Goal: Information Seeking & Learning: Learn about a topic

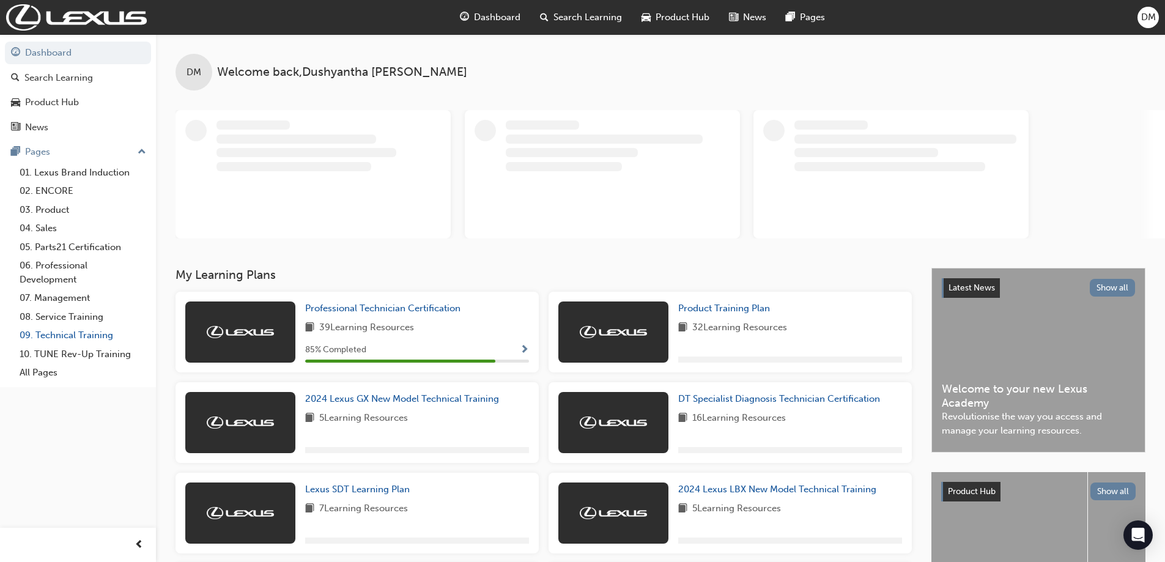
click at [76, 333] on link "09. Technical Training" at bounding box center [83, 335] width 136 height 19
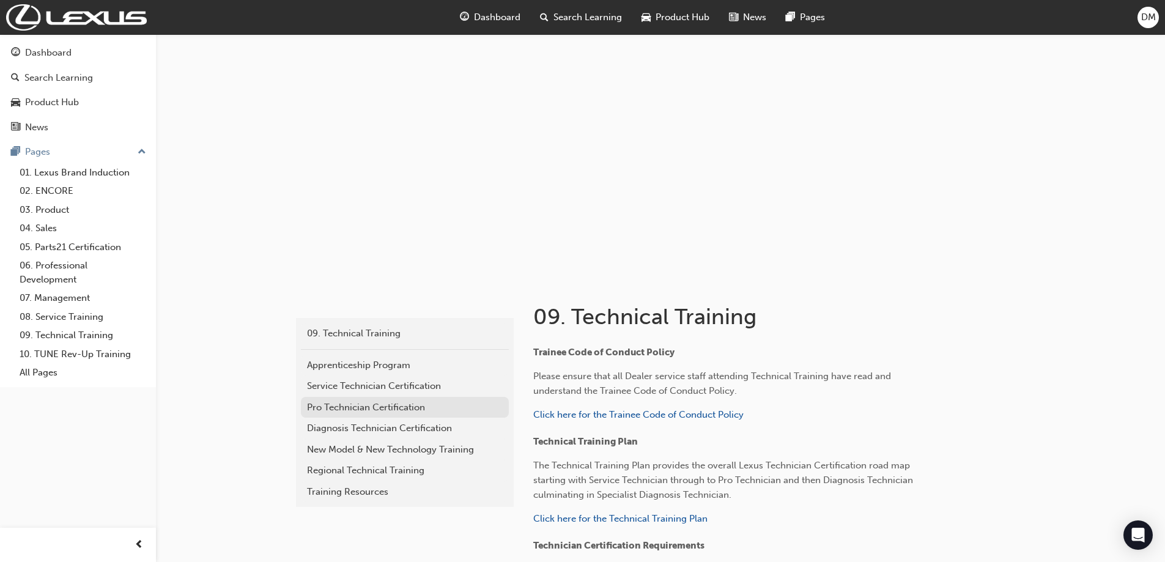
click at [338, 405] on div "Pro Technician Certification" at bounding box center [405, 408] width 196 height 14
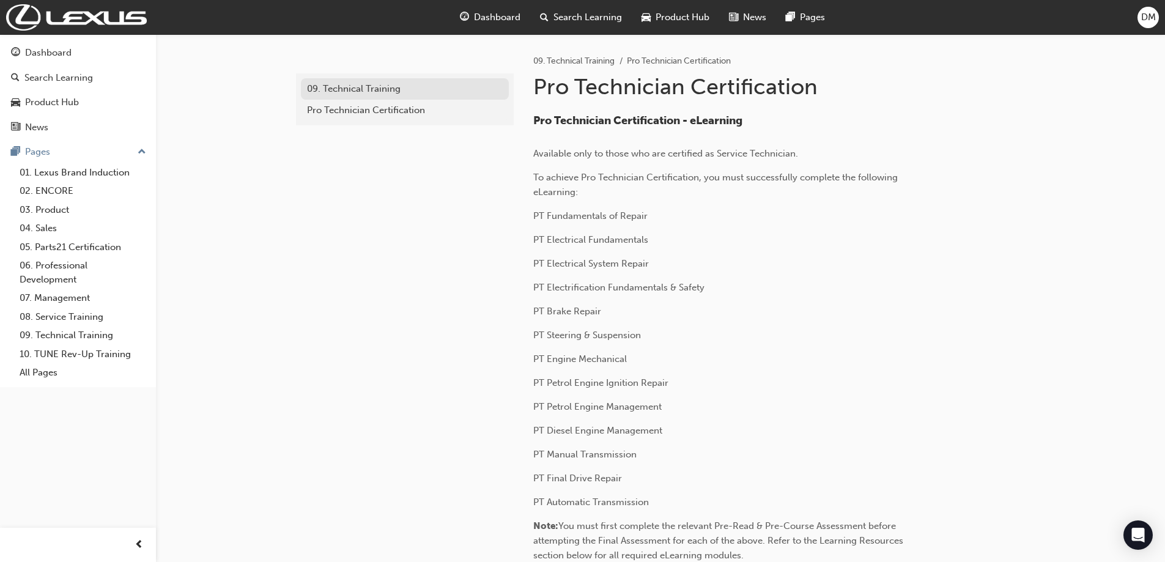
click at [363, 92] on div "09. Technical Training" at bounding box center [405, 89] width 196 height 14
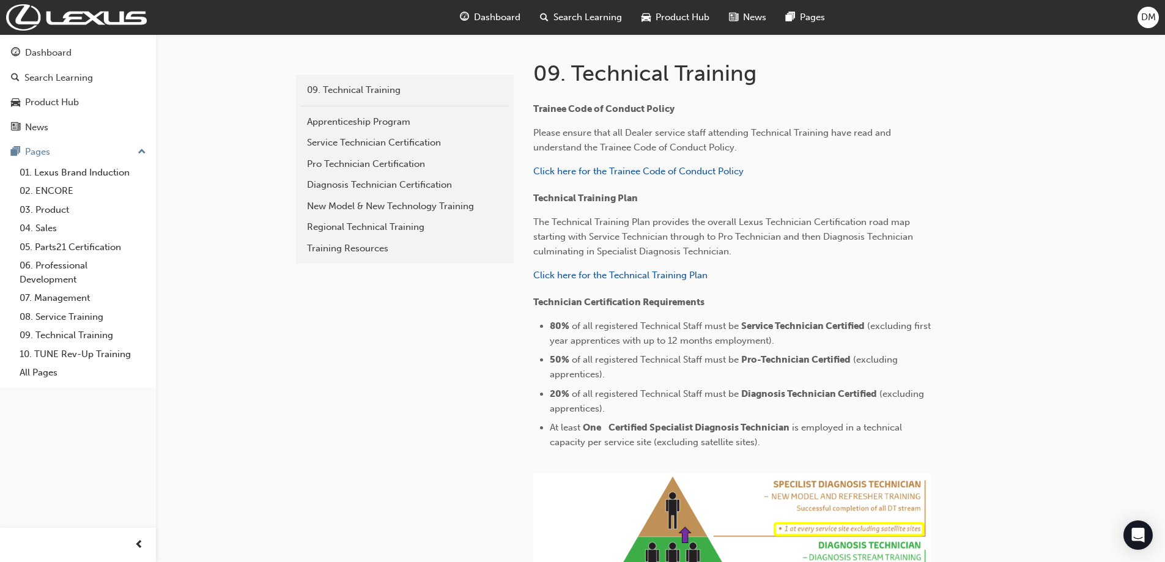
scroll to position [215, 0]
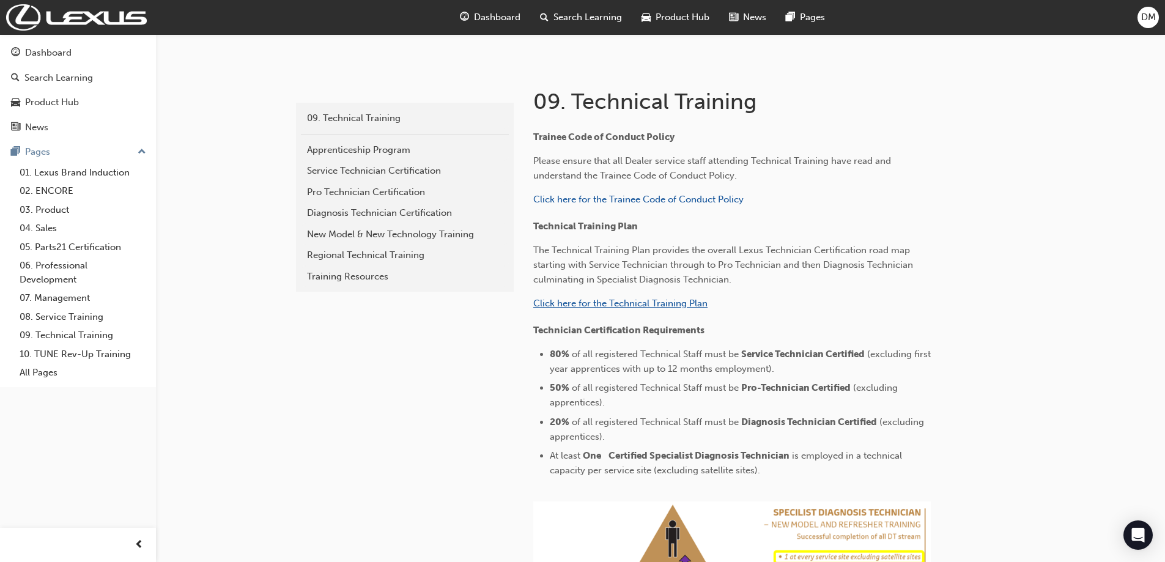
click at [593, 308] on span "Click here for the Technical Training Plan" at bounding box center [620, 303] width 174 height 11
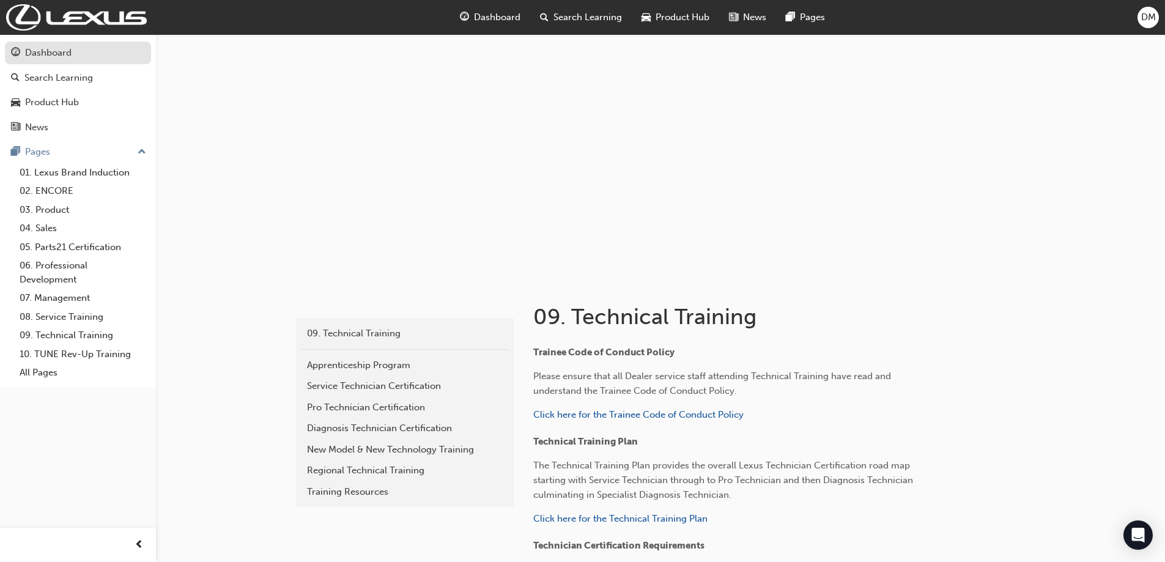
click at [36, 50] on div "Dashboard" at bounding box center [48, 53] width 46 height 14
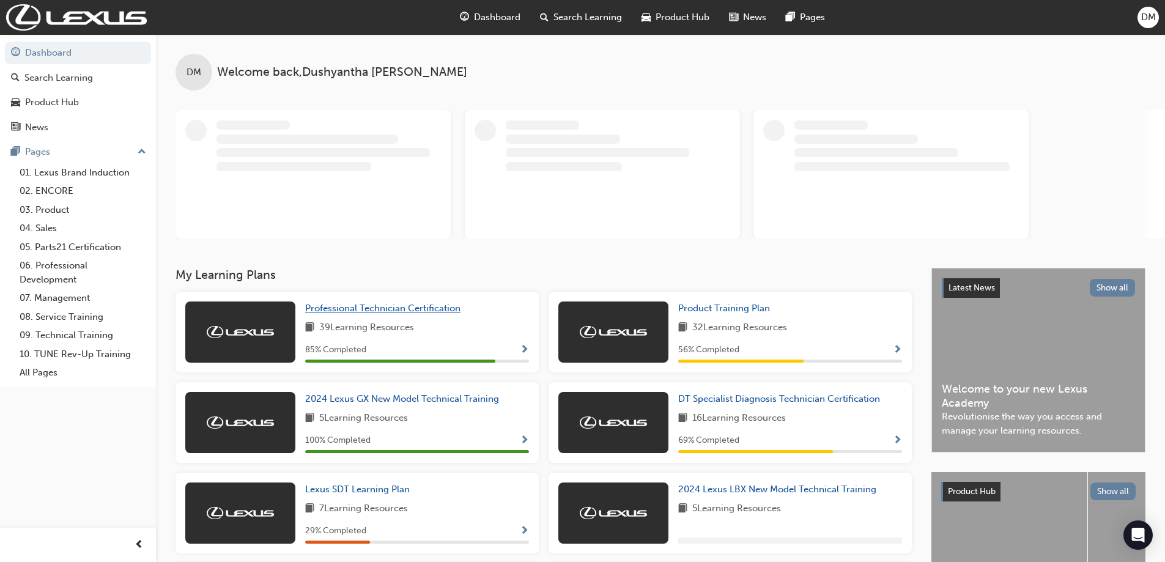
click at [358, 309] on span "Professional Technician Certification" at bounding box center [382, 308] width 155 height 11
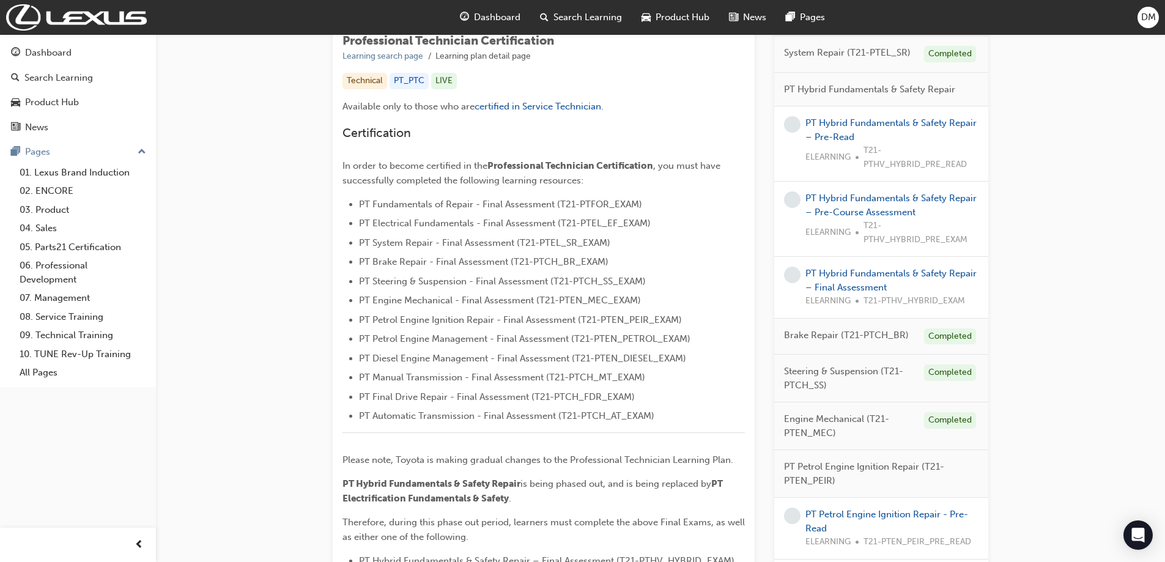
scroll to position [245, 0]
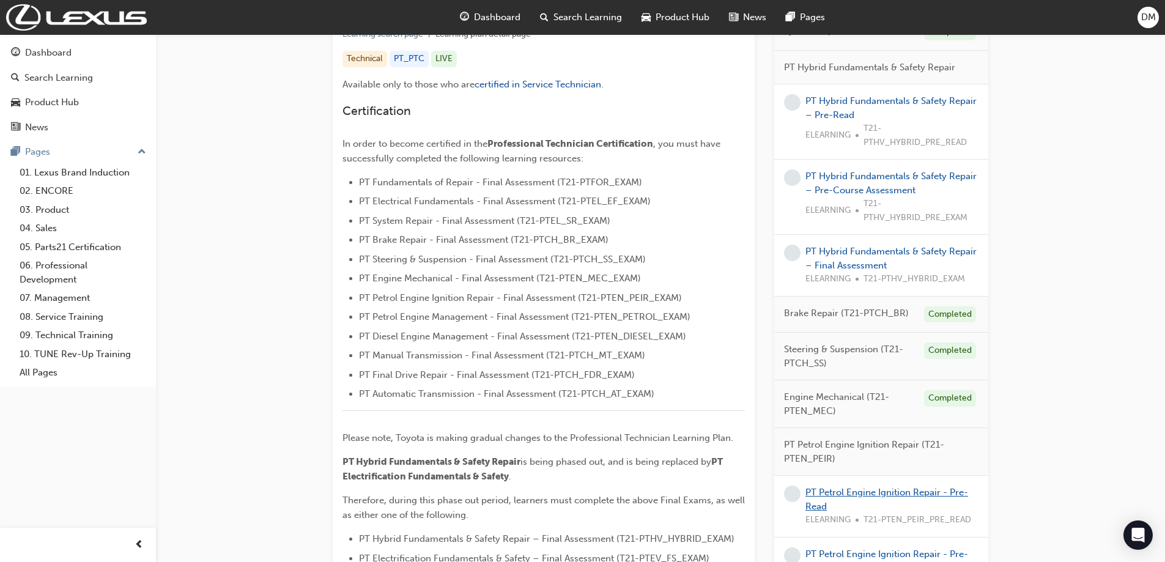
click at [866, 492] on link "PT Petrol Engine Ignition Repair - Pre-Read" at bounding box center [886, 499] width 163 height 25
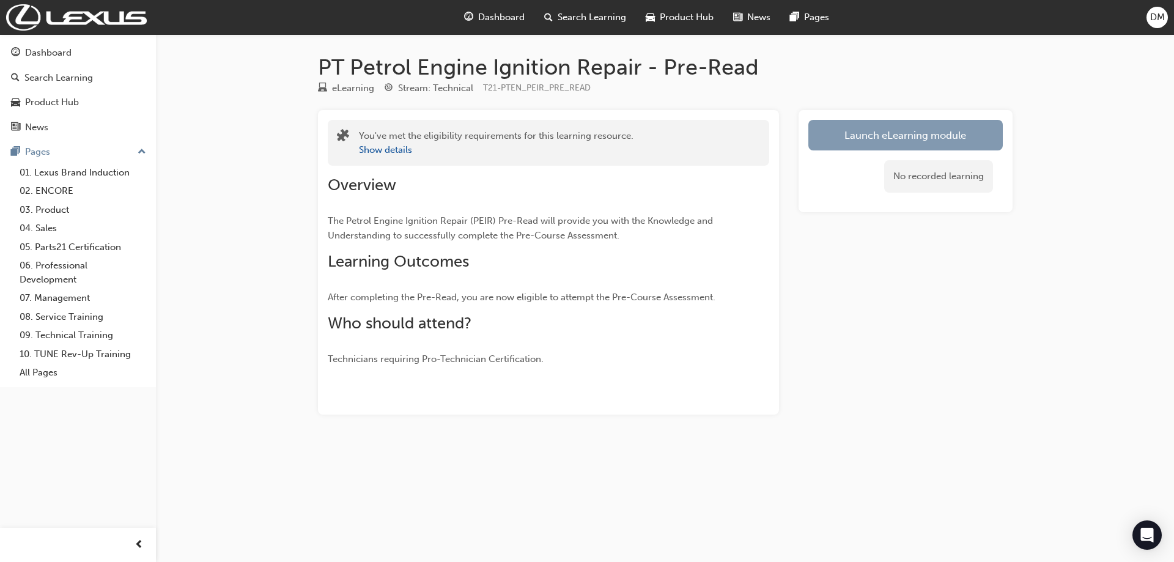
click at [885, 141] on link "Launch eLearning module" at bounding box center [905, 135] width 194 height 31
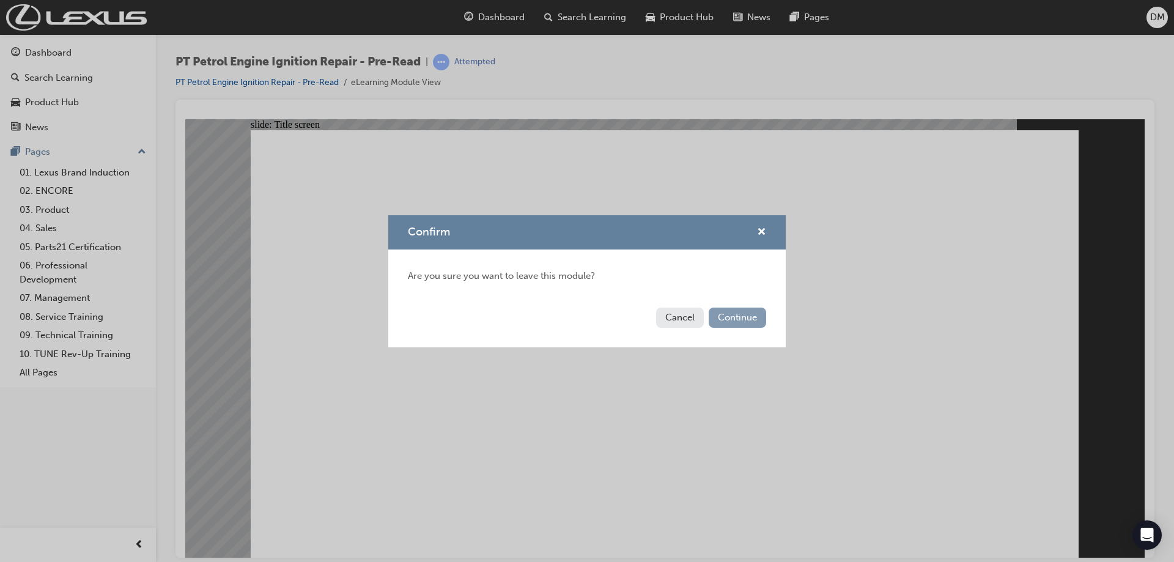
click at [760, 320] on button "Continue" at bounding box center [737, 318] width 57 height 20
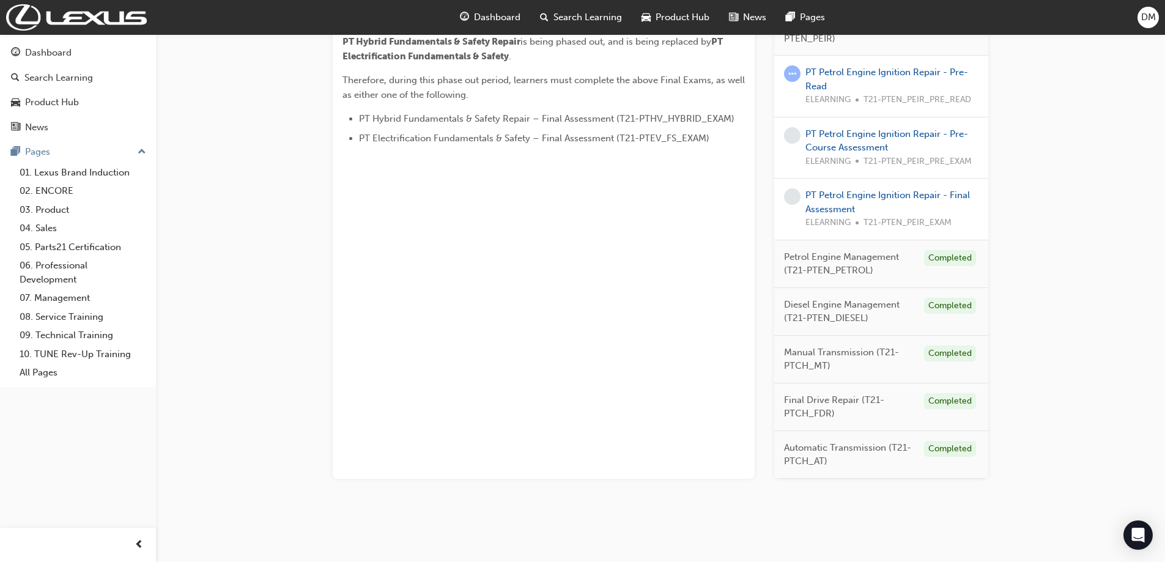
scroll to position [671, 0]
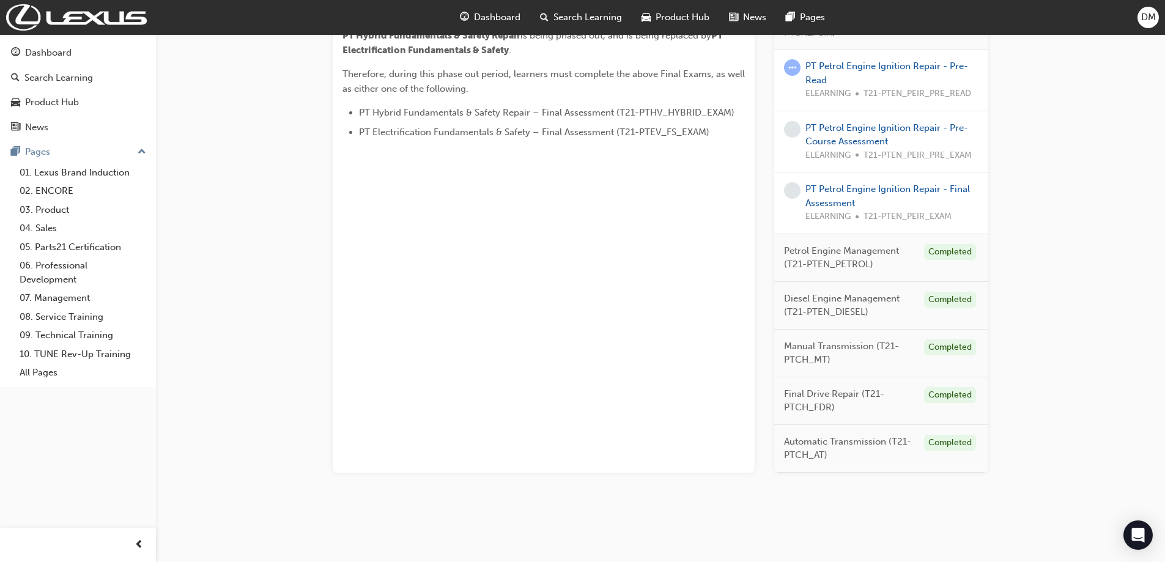
click at [836, 302] on span "Diesel Engine Management (T21-PTEN_DIESEL)" at bounding box center [849, 306] width 130 height 28
click at [832, 249] on span "Petrol Engine Management (T21-PTEN_PETROL)" at bounding box center [849, 258] width 130 height 28
click at [835, 261] on span "Petrol Engine Management (T21-PTEN_PETROL)" at bounding box center [849, 258] width 130 height 28
click at [838, 299] on span "Diesel Engine Management (T21-PTEN_DIESEL)" at bounding box center [849, 306] width 130 height 28
click at [862, 298] on span "Diesel Engine Management (T21-PTEN_DIESEL)" at bounding box center [849, 306] width 130 height 28
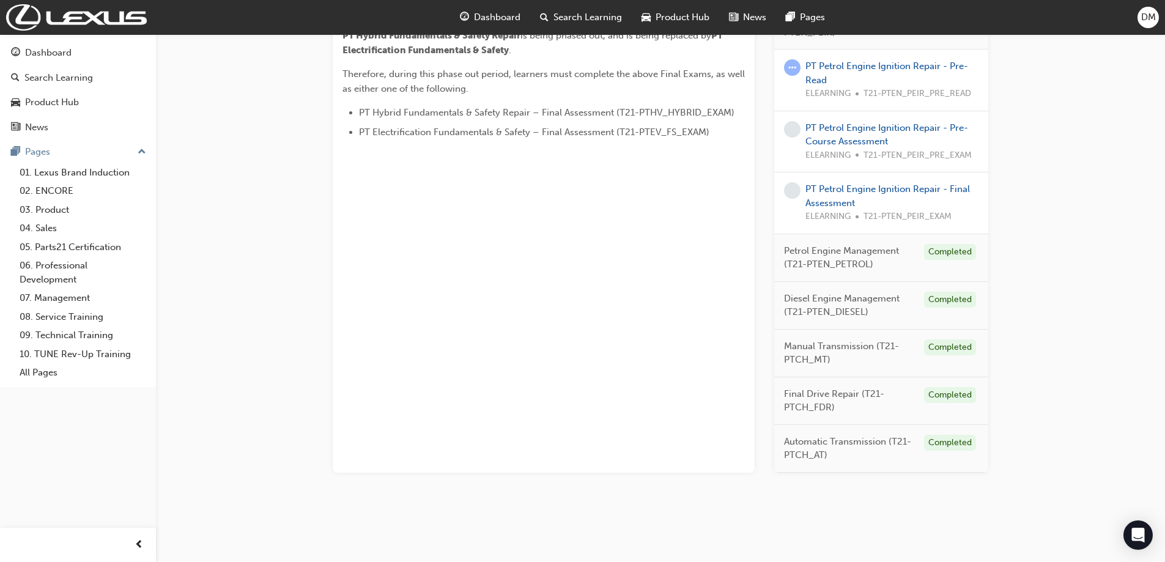
click at [878, 297] on span "Diesel Engine Management (T21-PTEN_DIESEL)" at bounding box center [849, 306] width 130 height 28
click at [846, 299] on span "Diesel Engine Management (T21-PTEN_DIESEL)" at bounding box center [849, 306] width 130 height 28
click at [814, 299] on span "Diesel Engine Management (T21-PTEN_DIESEL)" at bounding box center [849, 306] width 130 height 28
click at [801, 297] on span "Diesel Engine Management (T21-PTEN_DIESEL)" at bounding box center [849, 306] width 130 height 28
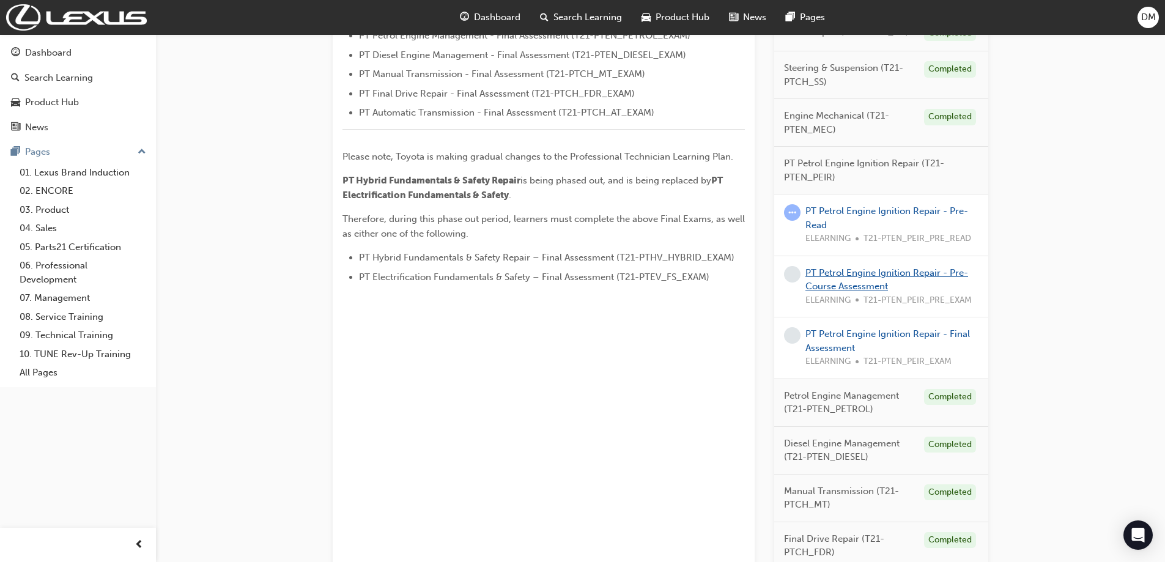
scroll to position [549, 0]
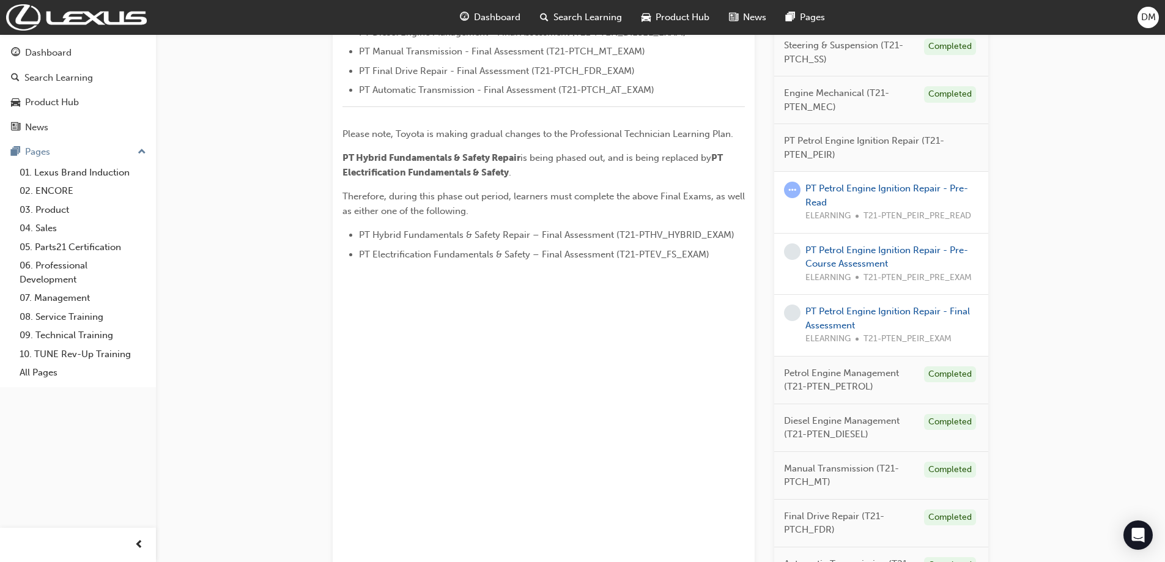
click at [885, 371] on span "Petrol Engine Management (T21-PTEN_PETROL)" at bounding box center [849, 380] width 130 height 28
click at [869, 374] on span "Petrol Engine Management (T21-PTEN_PETROL)" at bounding box center [849, 380] width 130 height 28
drag, startPoint x: 842, startPoint y: 139, endPoint x: 862, endPoint y: 139, distance: 20.2
click at [860, 139] on span "PT Petrol Engine Ignition Repair (T21-PTEN_PEIR)" at bounding box center [876, 148] width 185 height 28
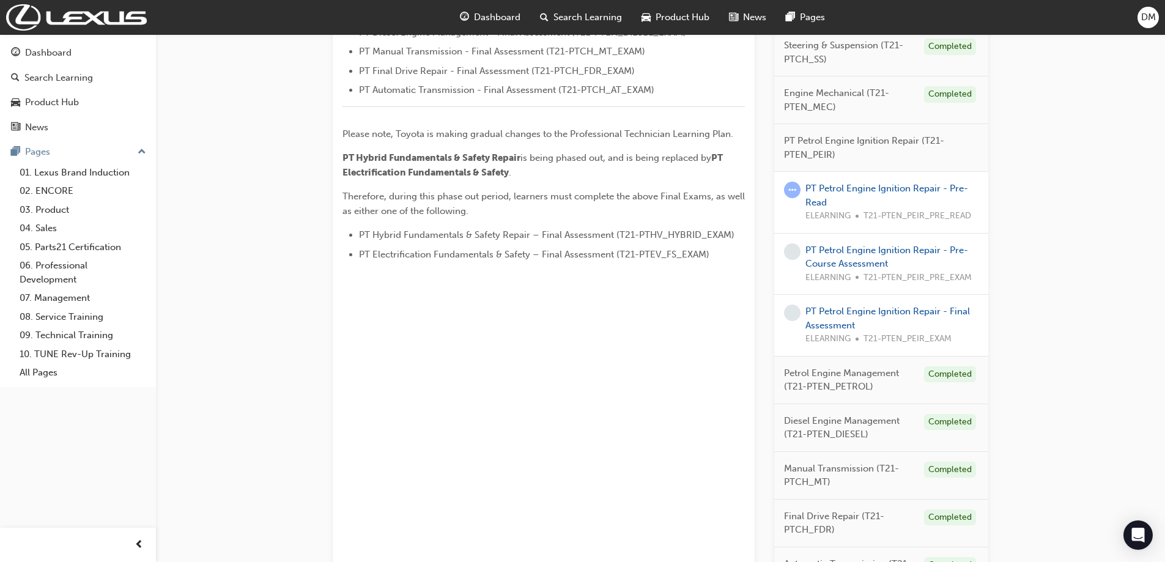
click at [873, 137] on span "PT Petrol Engine Ignition Repair (T21-PTEN_PEIR)" at bounding box center [876, 148] width 185 height 28
click at [903, 138] on span "PT Petrol Engine Ignition Repair (T21-PTEN_PEIR)" at bounding box center [876, 148] width 185 height 28
click at [859, 465] on span "Manual Transmission (T21-PTCH_MT)" at bounding box center [849, 476] width 130 height 28
click at [854, 475] on span "Manual Transmission (T21-PTCH_MT)" at bounding box center [849, 476] width 130 height 28
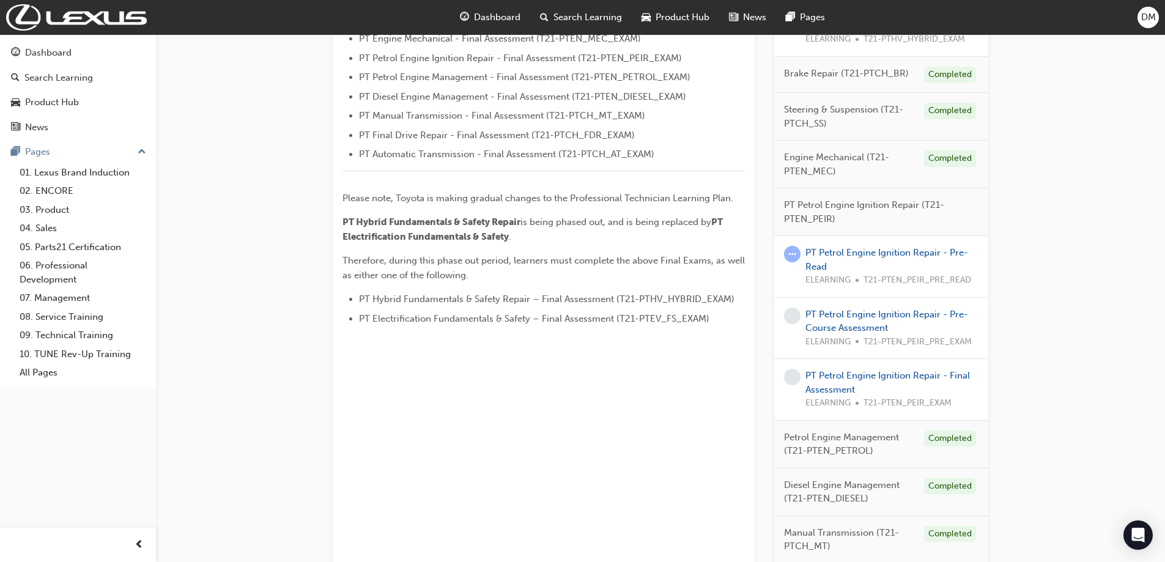
scroll to position [487, 0]
click at [890, 373] on link "PT Petrol Engine Ignition Repair - Final Assessment" at bounding box center [887, 379] width 165 height 25
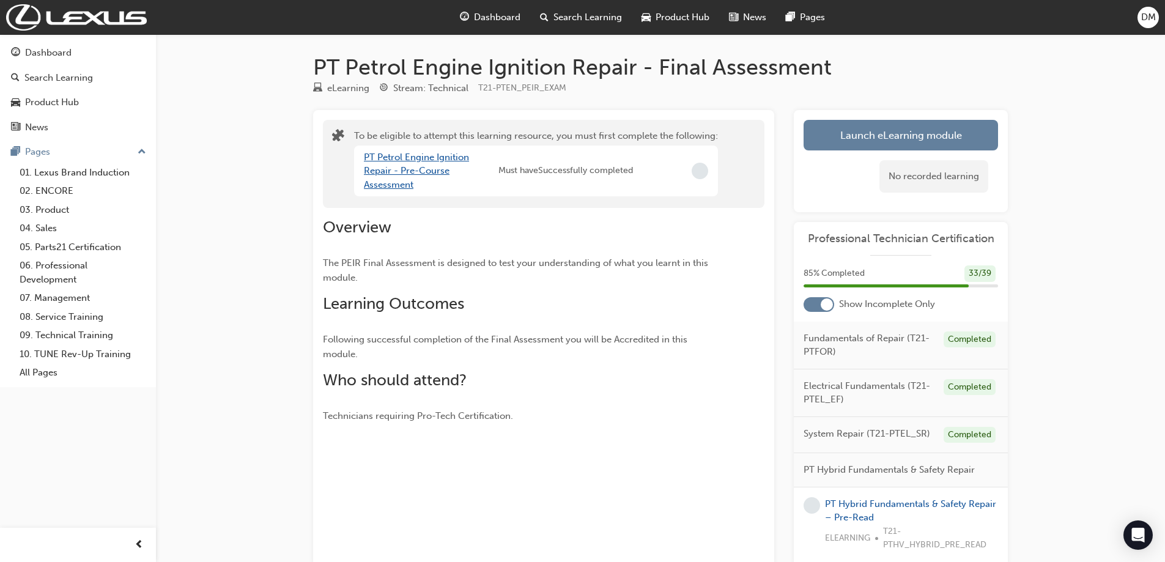
click at [424, 167] on link "PT Petrol Engine Ignition Repair - Pre-Course Assessment" at bounding box center [416, 171] width 105 height 39
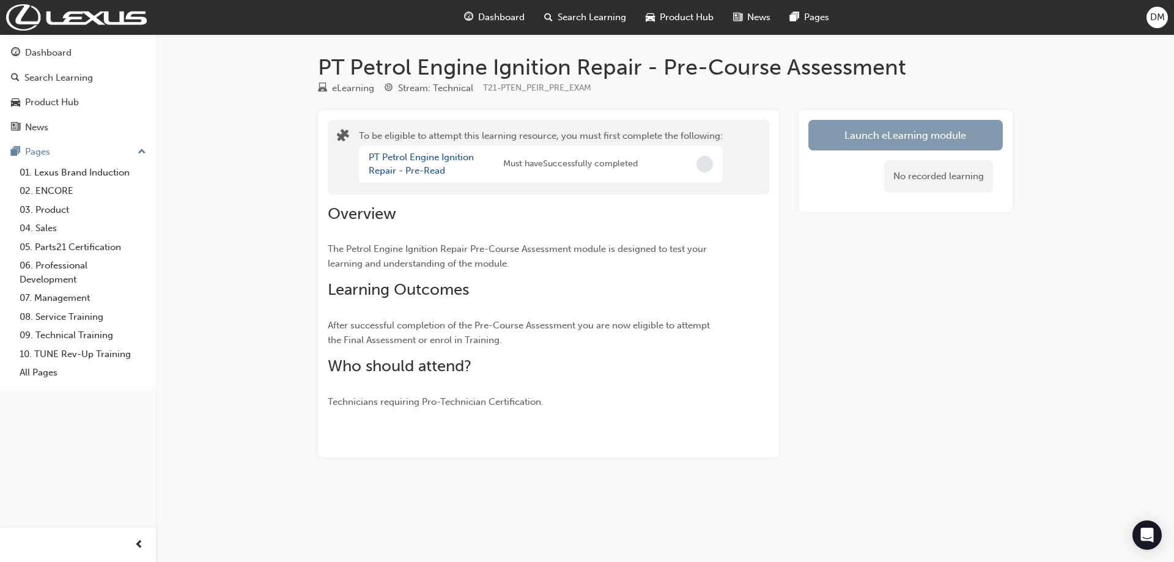
click at [873, 138] on button "Launch eLearning module" at bounding box center [905, 135] width 194 height 31
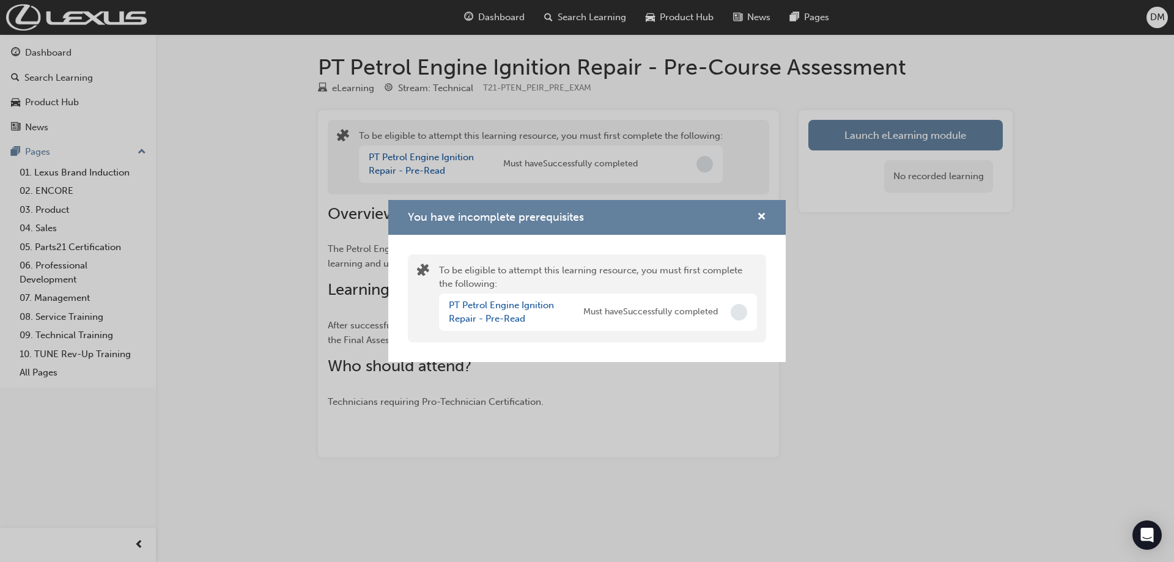
click at [488, 312] on div "PT Petrol Engine Ignition Repair - Pre-Read" at bounding box center [516, 312] width 135 height 28
click at [488, 307] on link "PT Petrol Engine Ignition Repair - Pre-Read" at bounding box center [501, 312] width 105 height 25
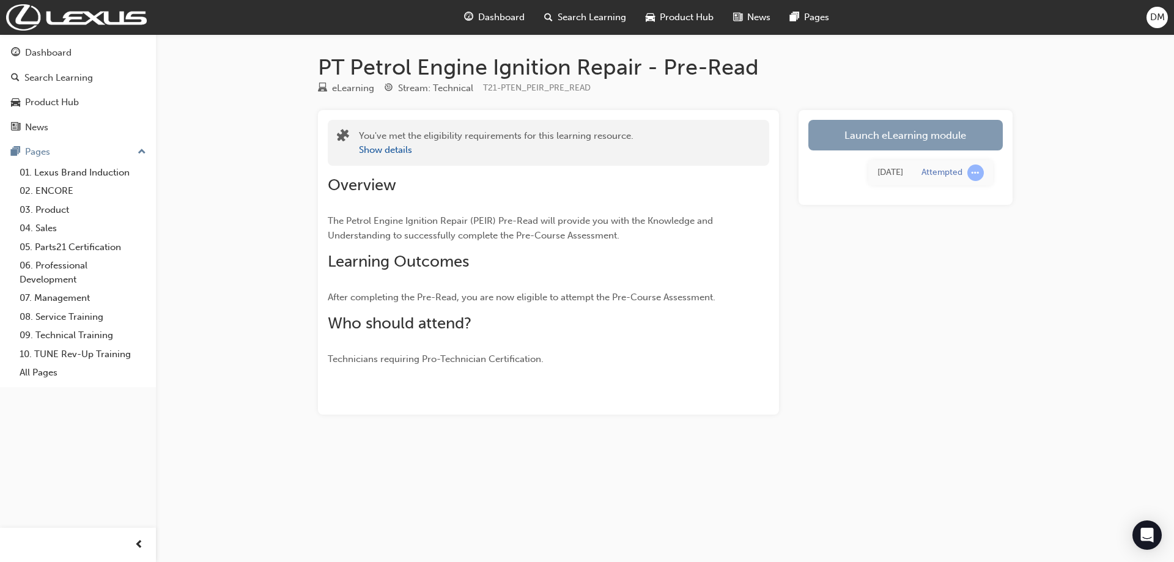
click at [960, 127] on link "Launch eLearning module" at bounding box center [905, 135] width 194 height 31
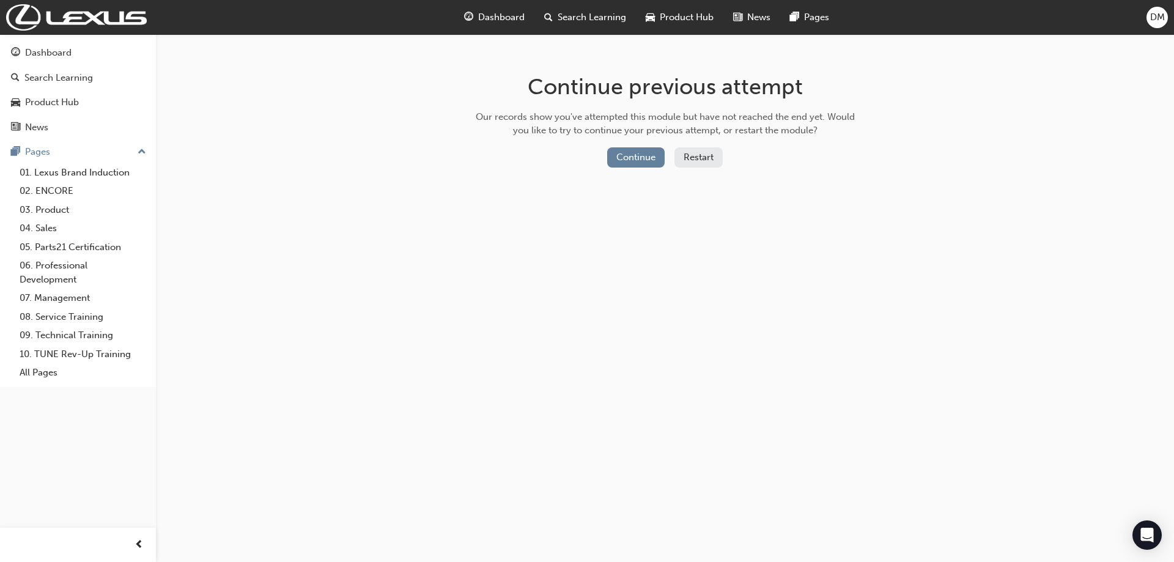
click at [641, 168] on div "Continue Restart" at bounding box center [666, 159] width 388 height 25
click at [640, 165] on button "Continue" at bounding box center [635, 157] width 57 height 20
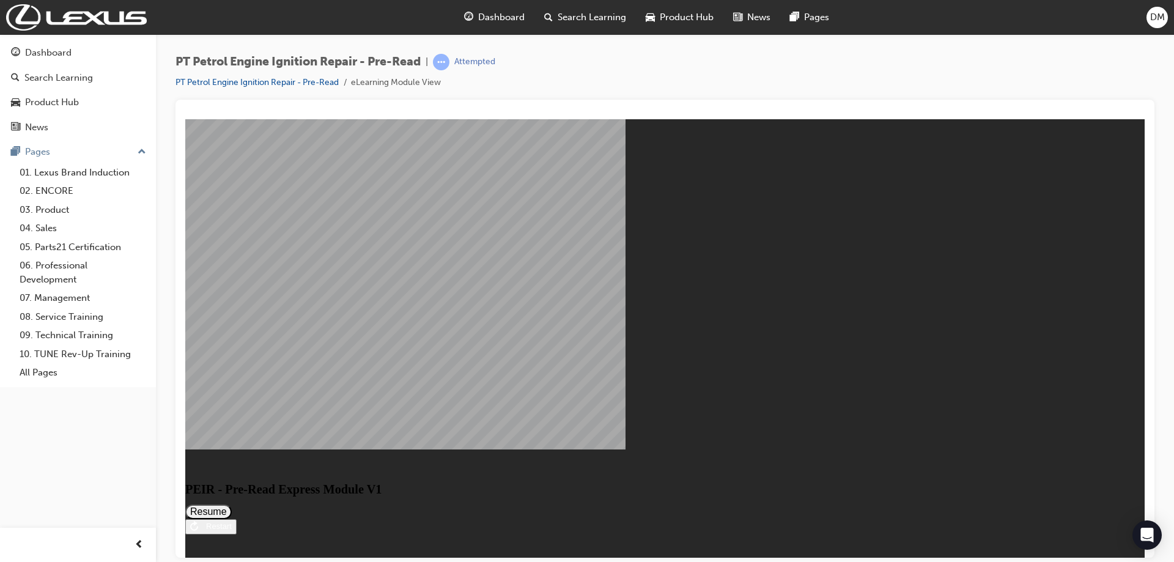
click at [232, 504] on button "Resume" at bounding box center [208, 511] width 46 height 15
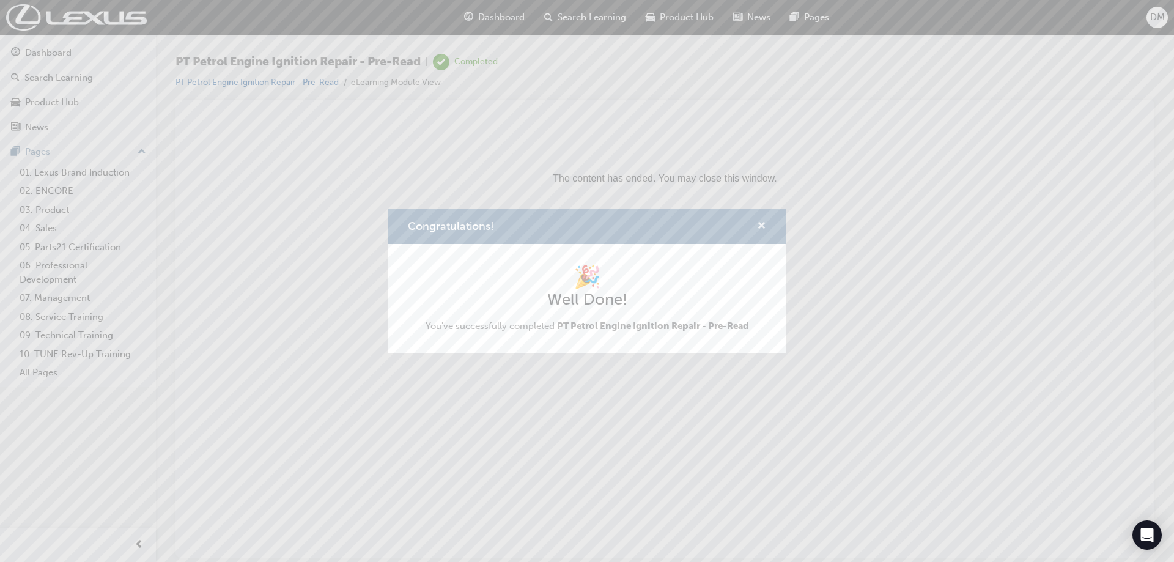
click at [764, 223] on span "cross-icon" at bounding box center [761, 226] width 9 height 11
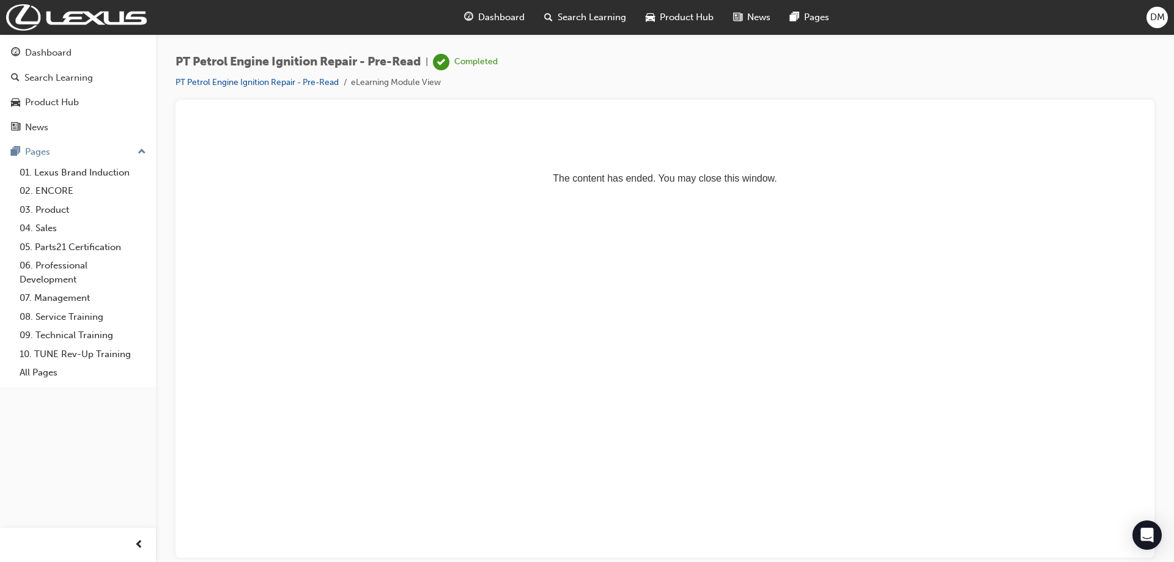
click at [477, 13] on div "Dashboard" at bounding box center [494, 17] width 80 height 25
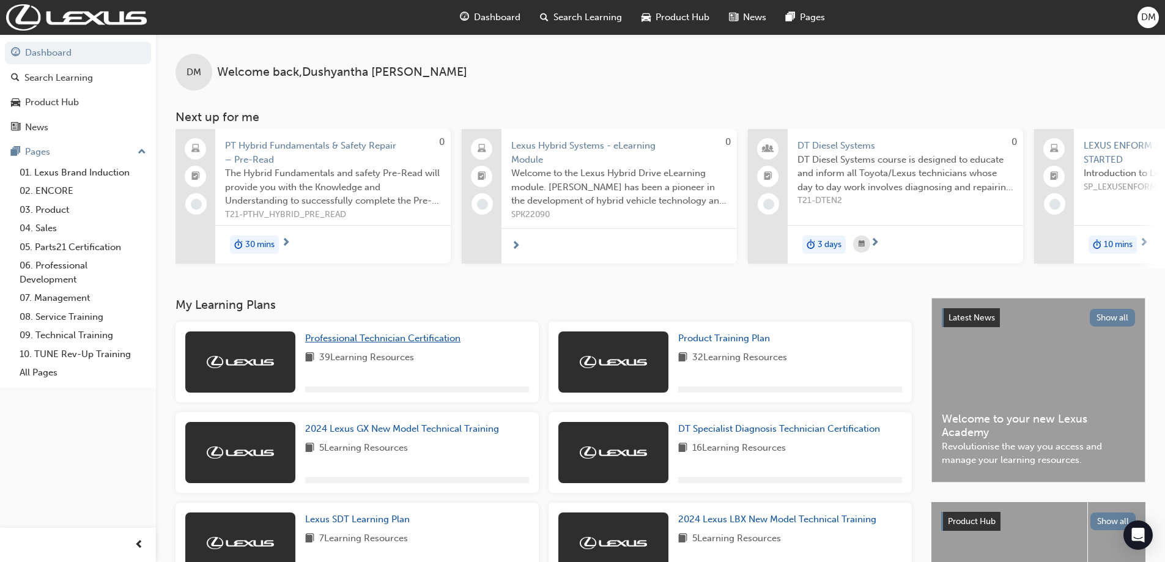
click at [331, 339] on span "Professional Technician Certification" at bounding box center [382, 338] width 155 height 11
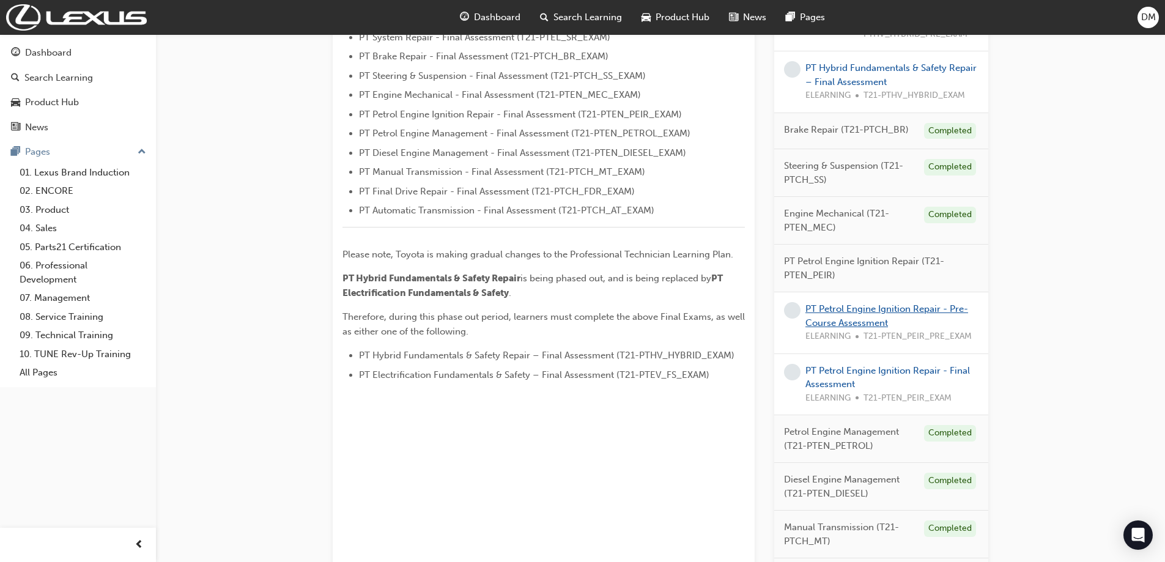
click at [897, 306] on link "PT Petrol Engine Ignition Repair - Pre-Course Assessment" at bounding box center [886, 315] width 163 height 25
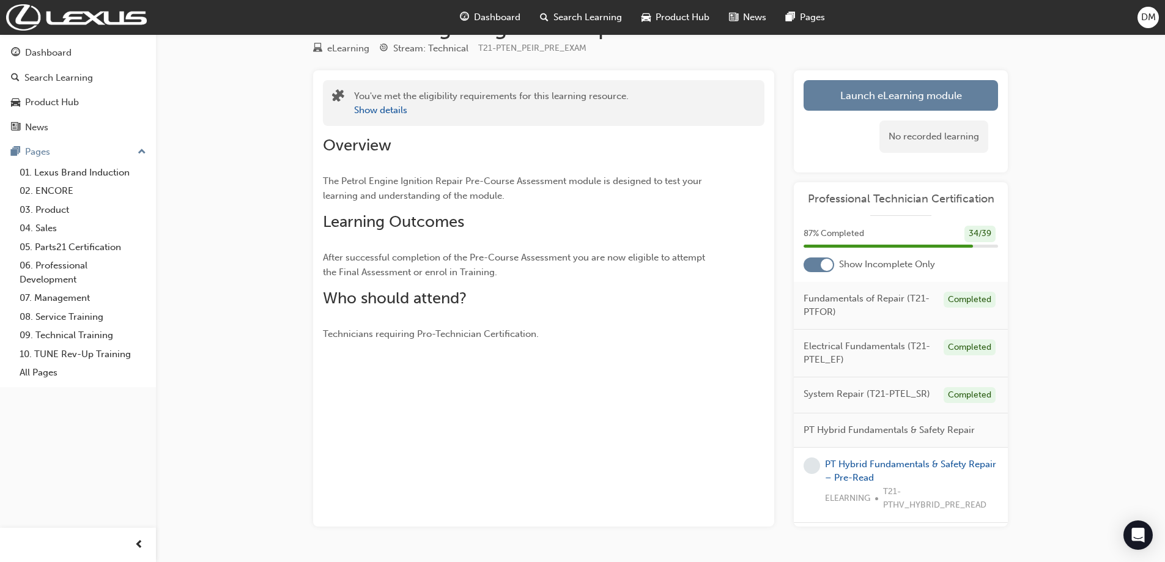
scroll to position [74, 0]
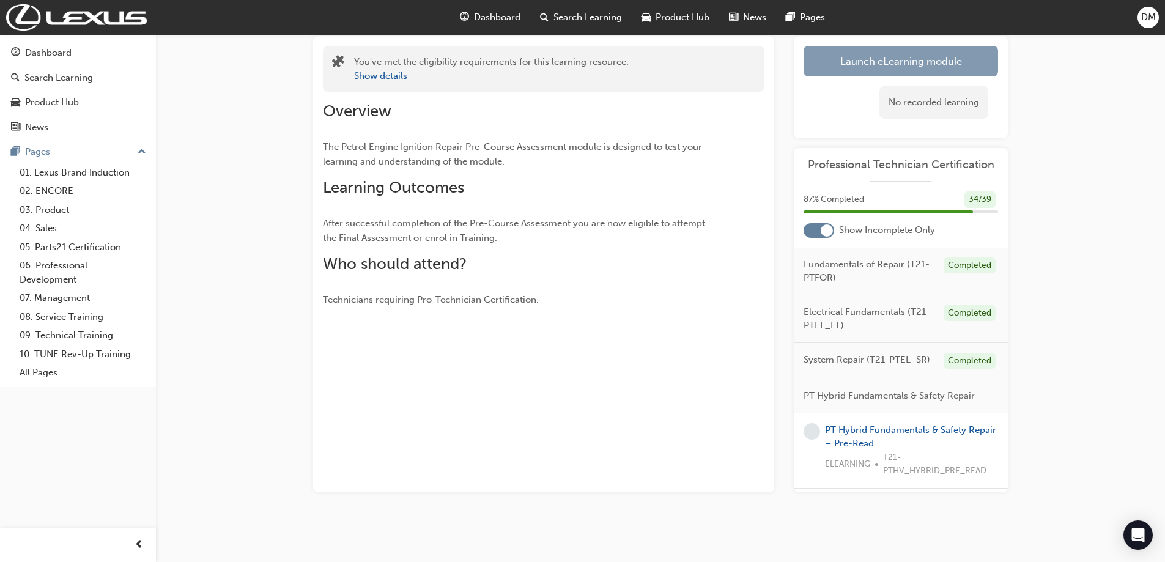
click at [879, 66] on link "Launch eLearning module" at bounding box center [901, 61] width 194 height 31
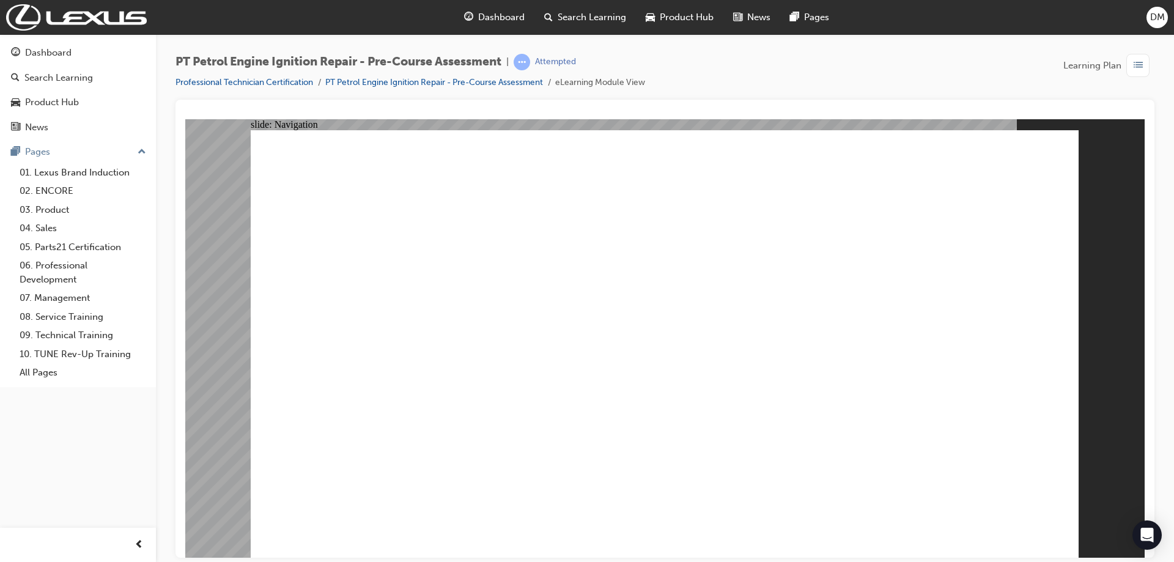
radio input "true"
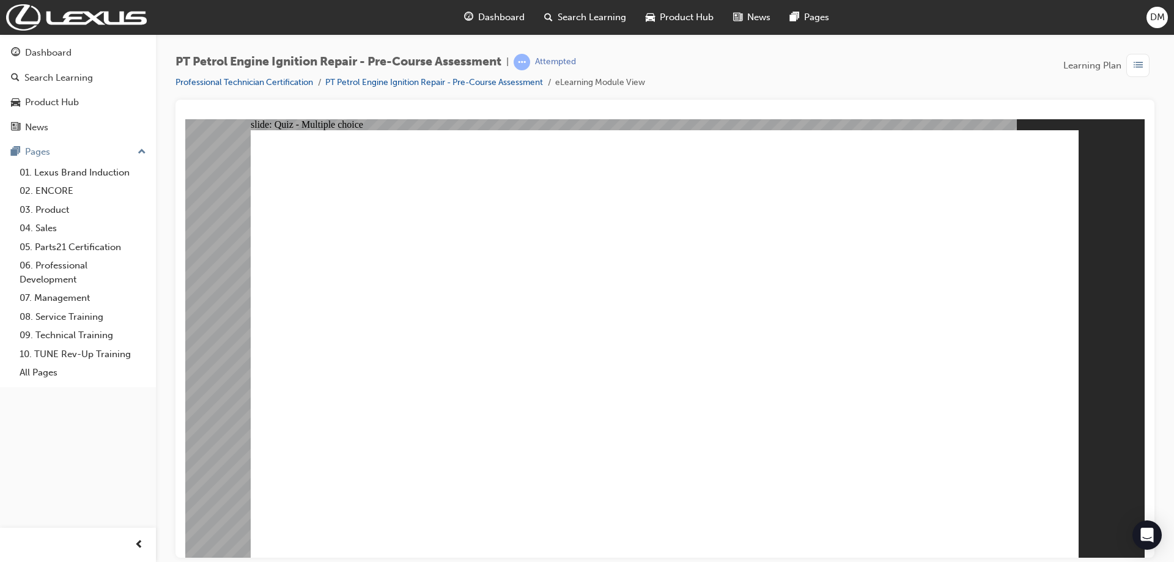
radio input "true"
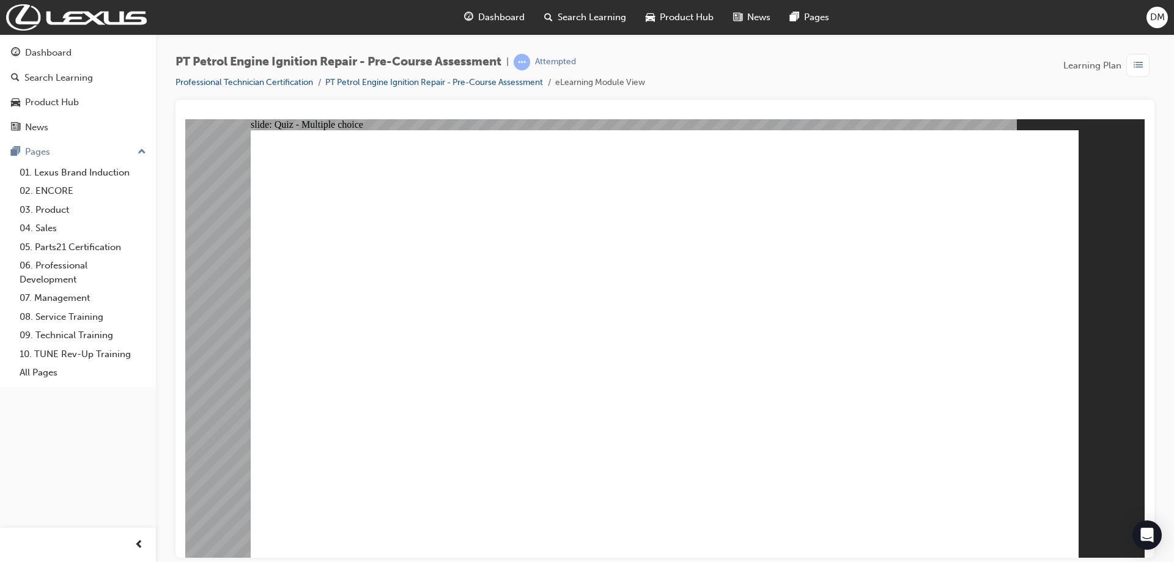
radio input "true"
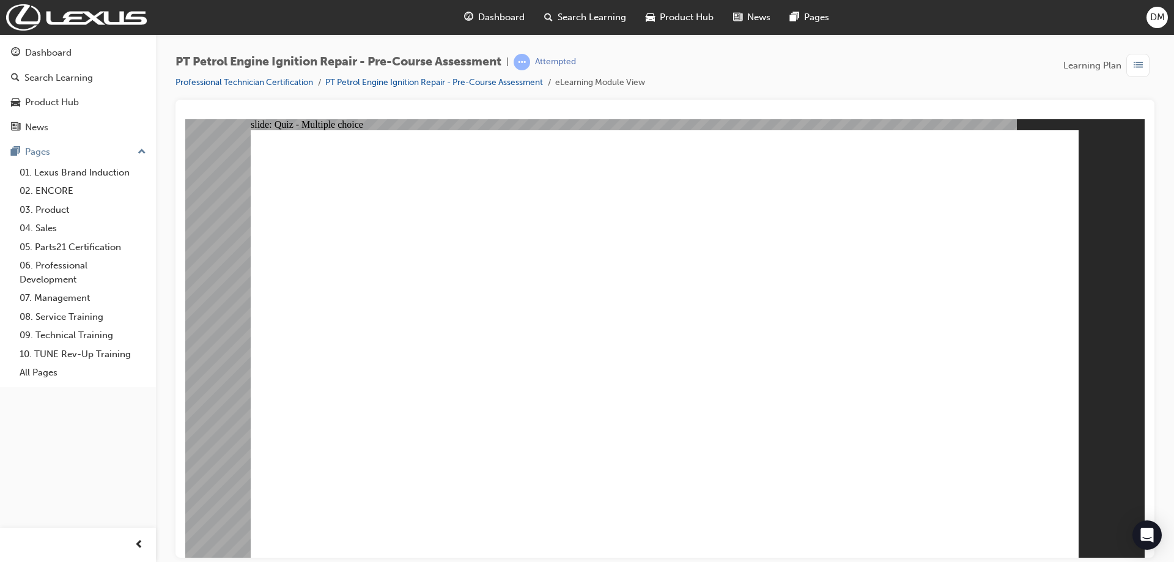
radio input "true"
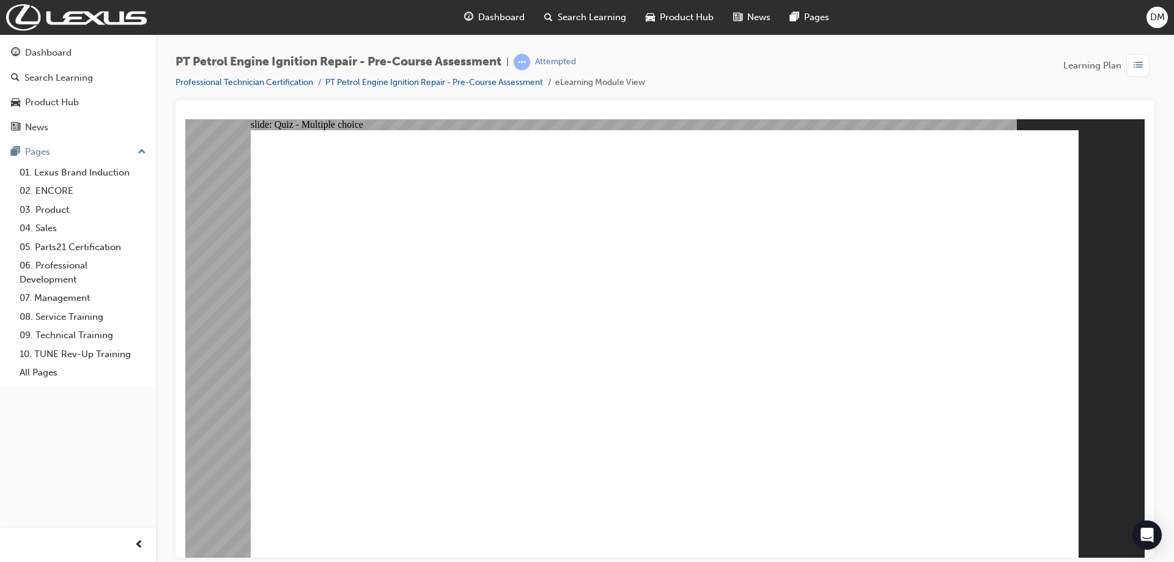
radio input "false"
radio input "true"
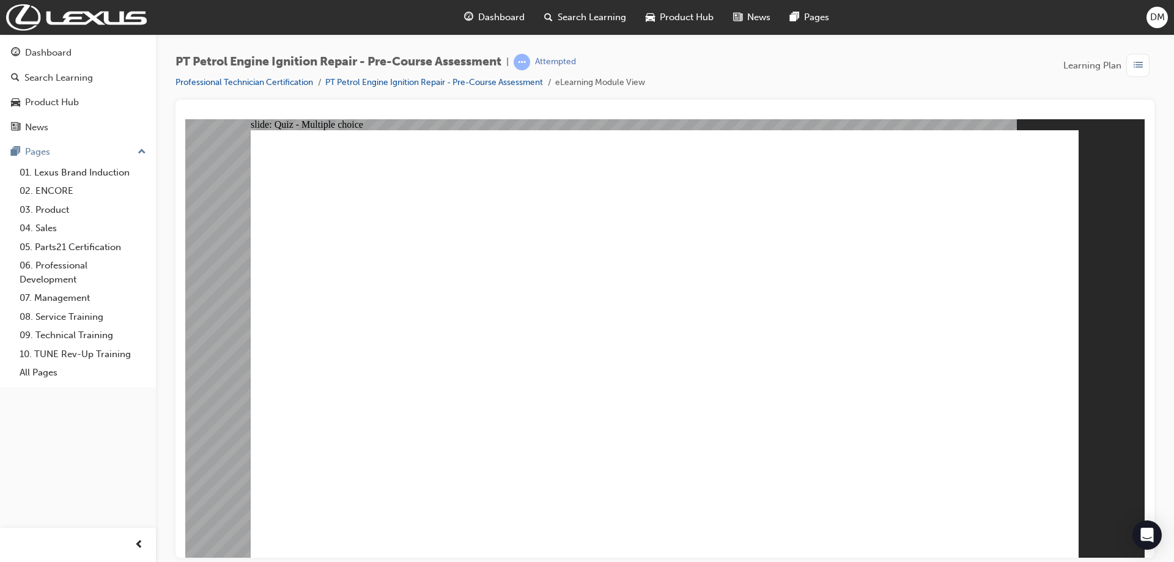
radio input "true"
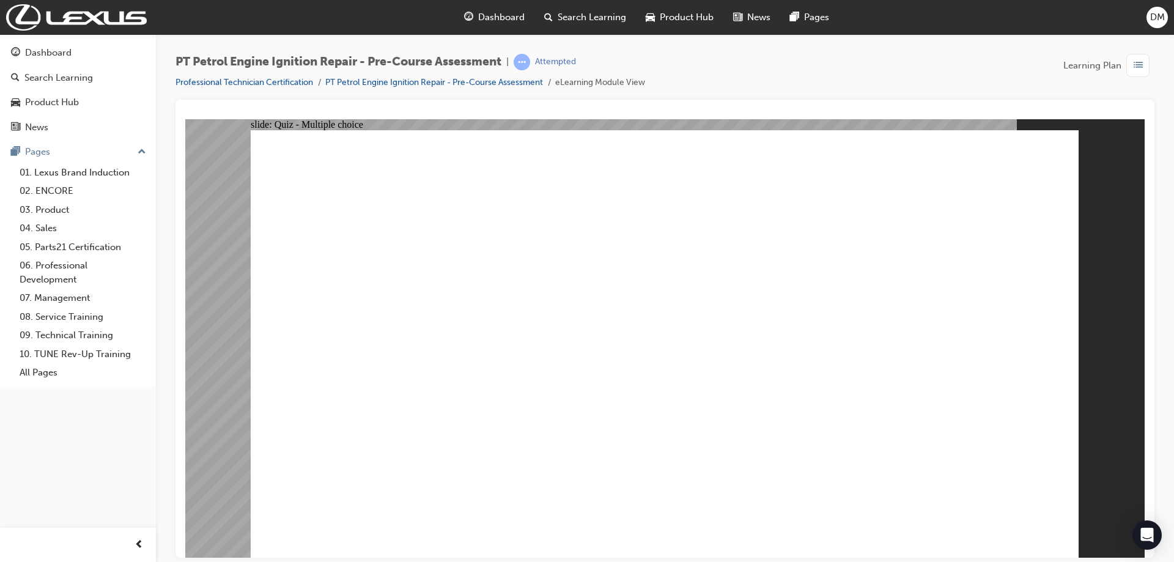
radio input "true"
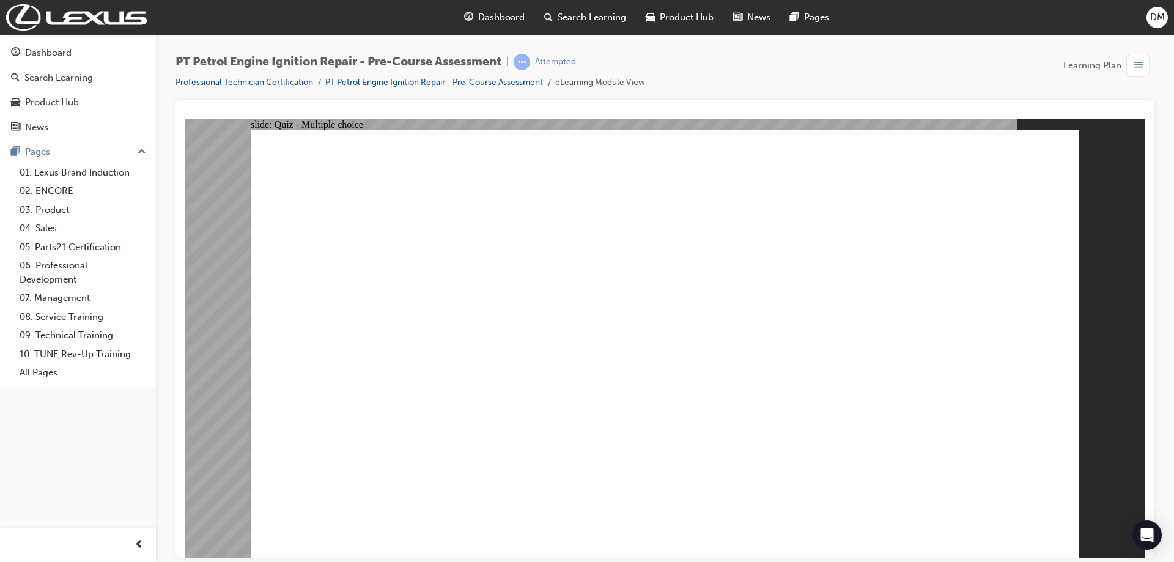
radio input "true"
